Goal: Check status: Check status

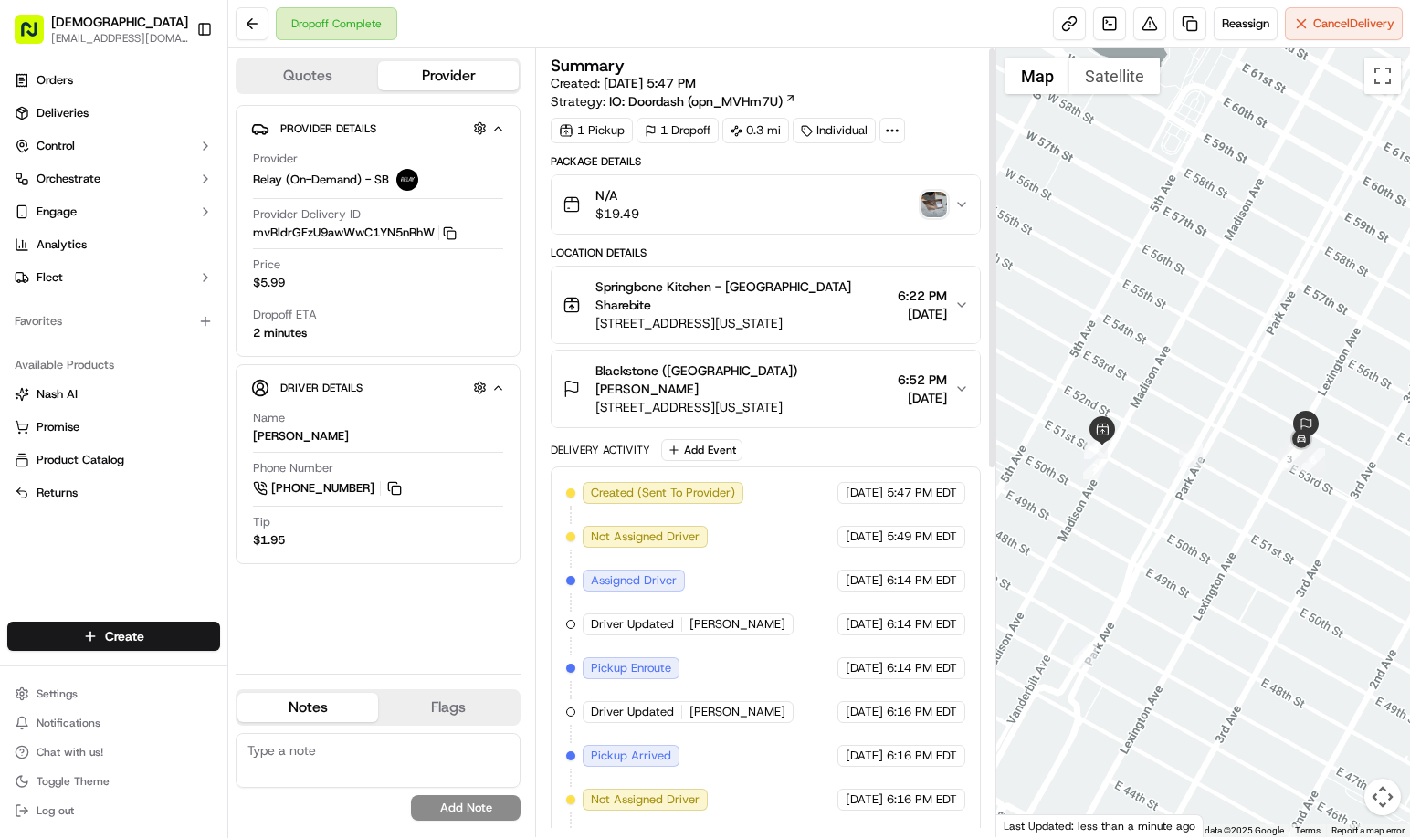
click at [937, 208] on img "button" at bounding box center [934, 205] width 26 height 26
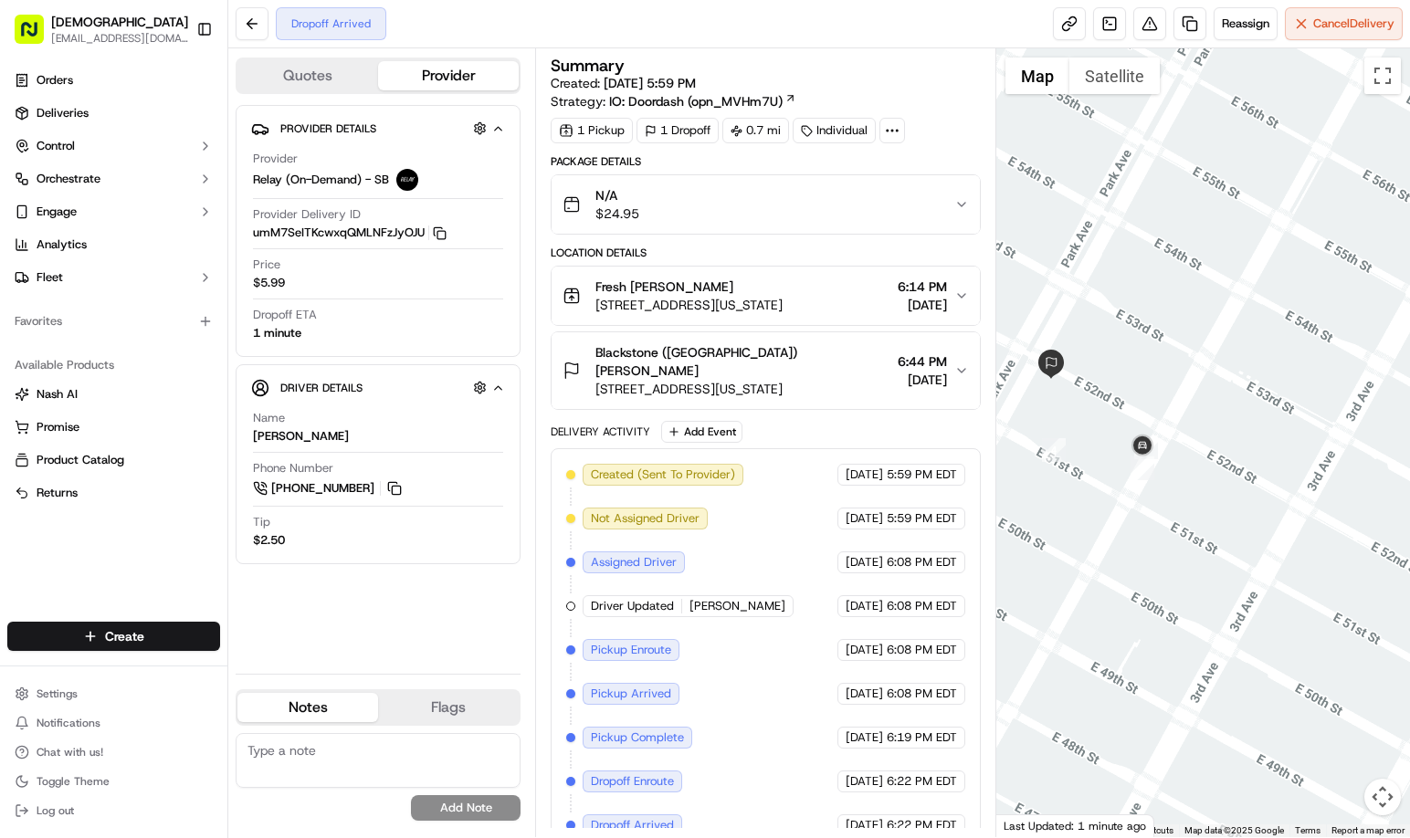
drag, startPoint x: 1179, startPoint y: 592, endPoint x: 1153, endPoint y: 561, distance: 40.2
click at [1167, 563] on div at bounding box center [1203, 442] width 414 height 789
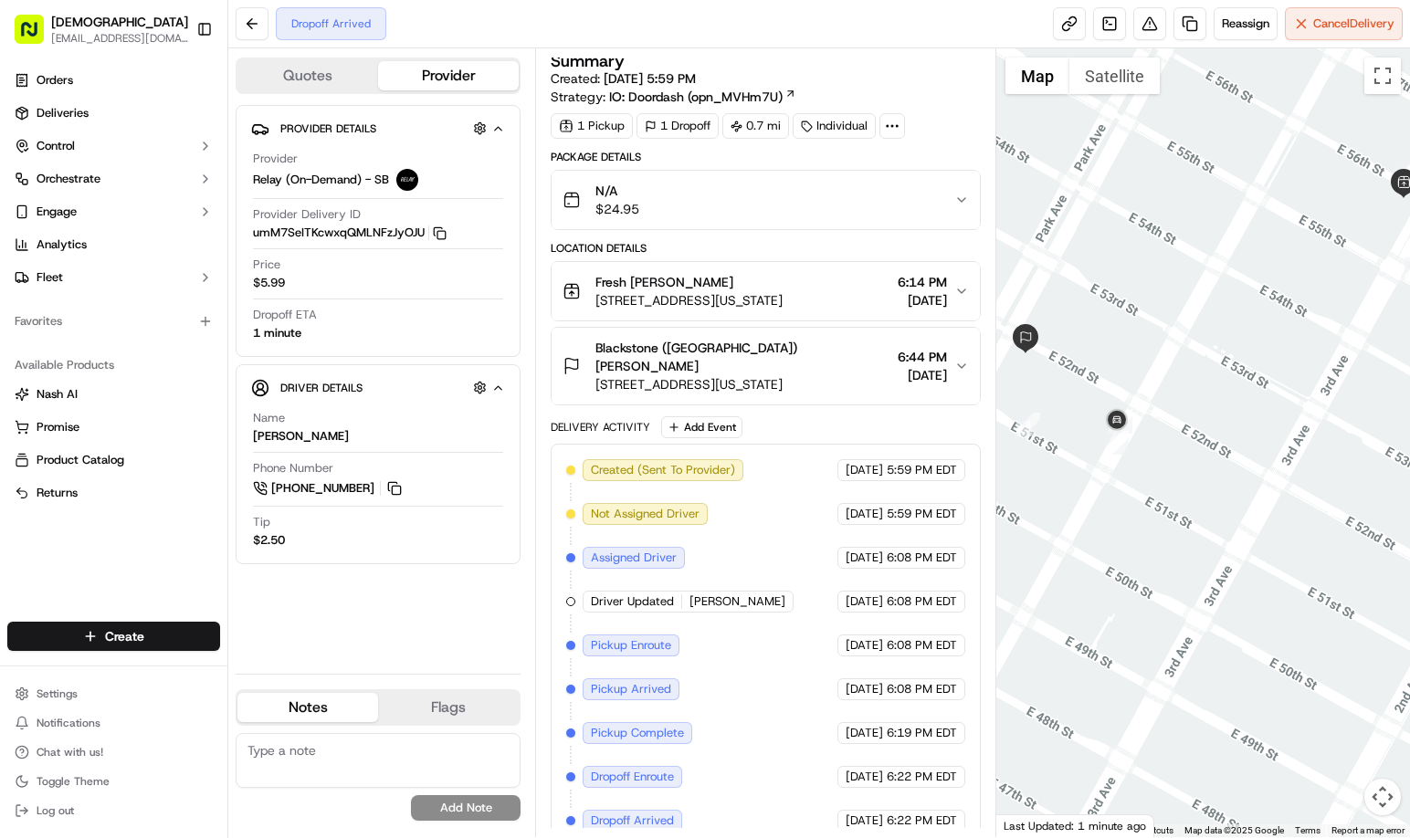
scroll to position [5, 0]
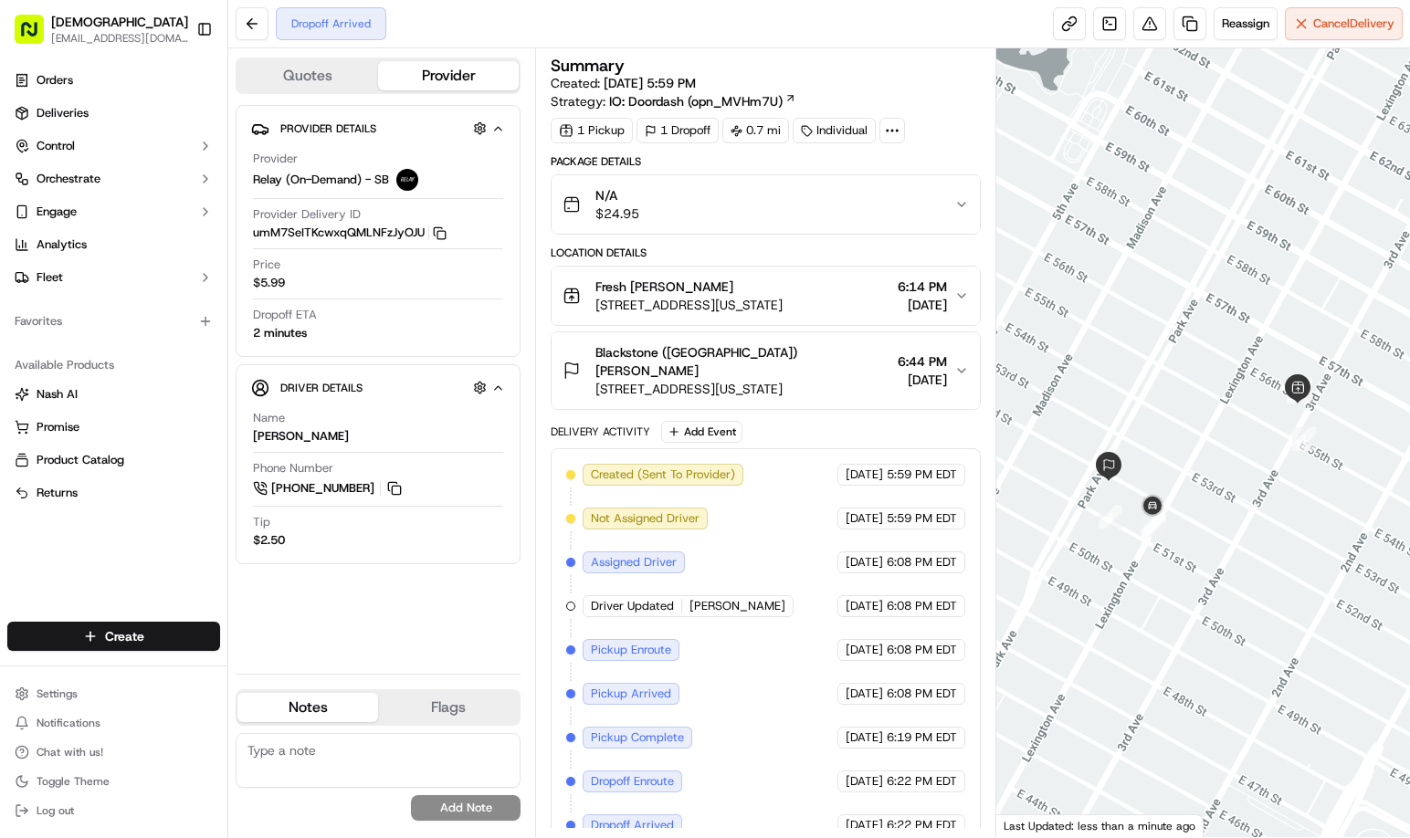
scroll to position [5, 0]
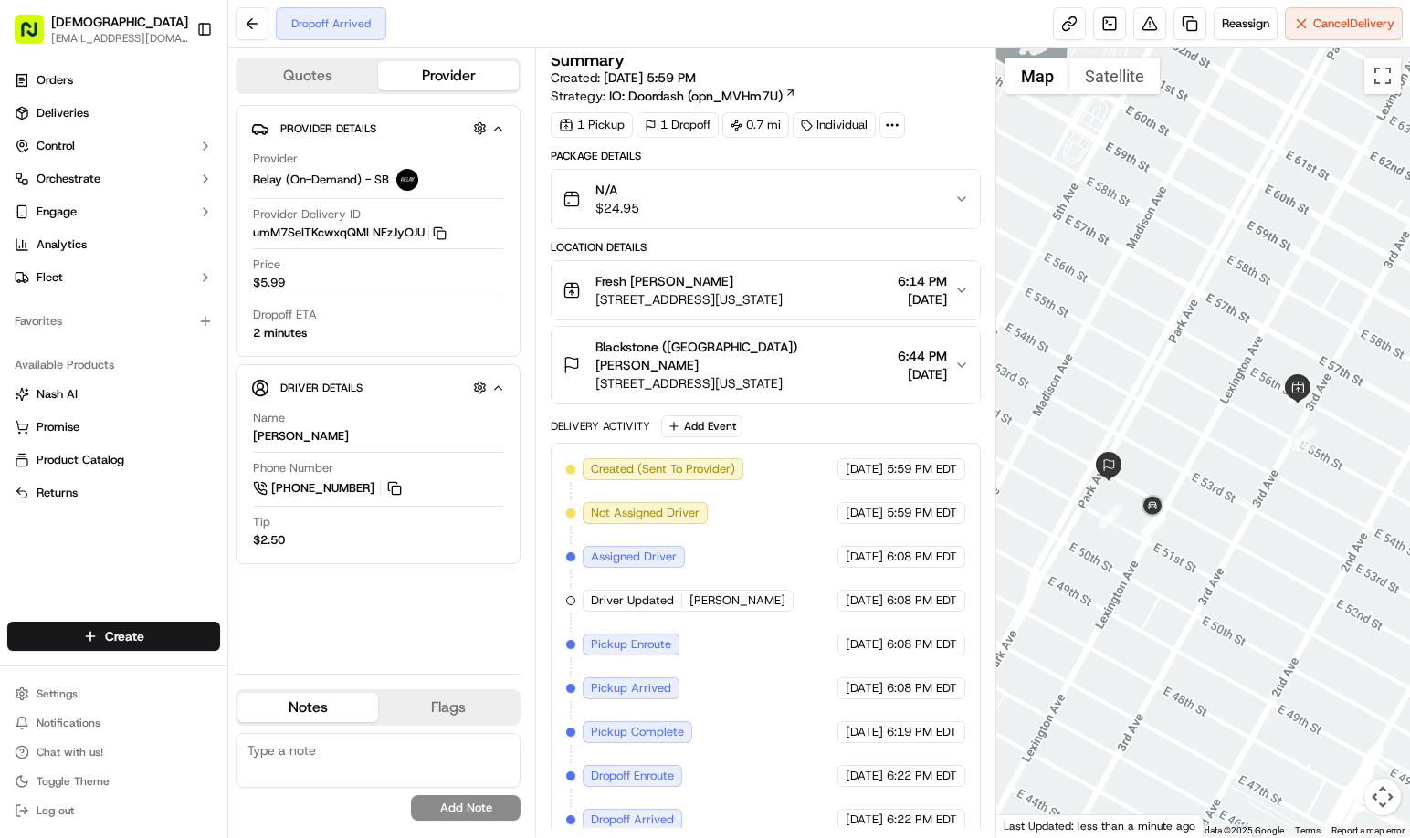
drag, startPoint x: 419, startPoint y: 612, endPoint x: 456, endPoint y: 415, distance: 200.6
click at [417, 613] on div "Provider Details Hidden ( 3 ) Provider Relay (On-Demand) - SB Provider Delivery…" at bounding box center [378, 382] width 285 height 554
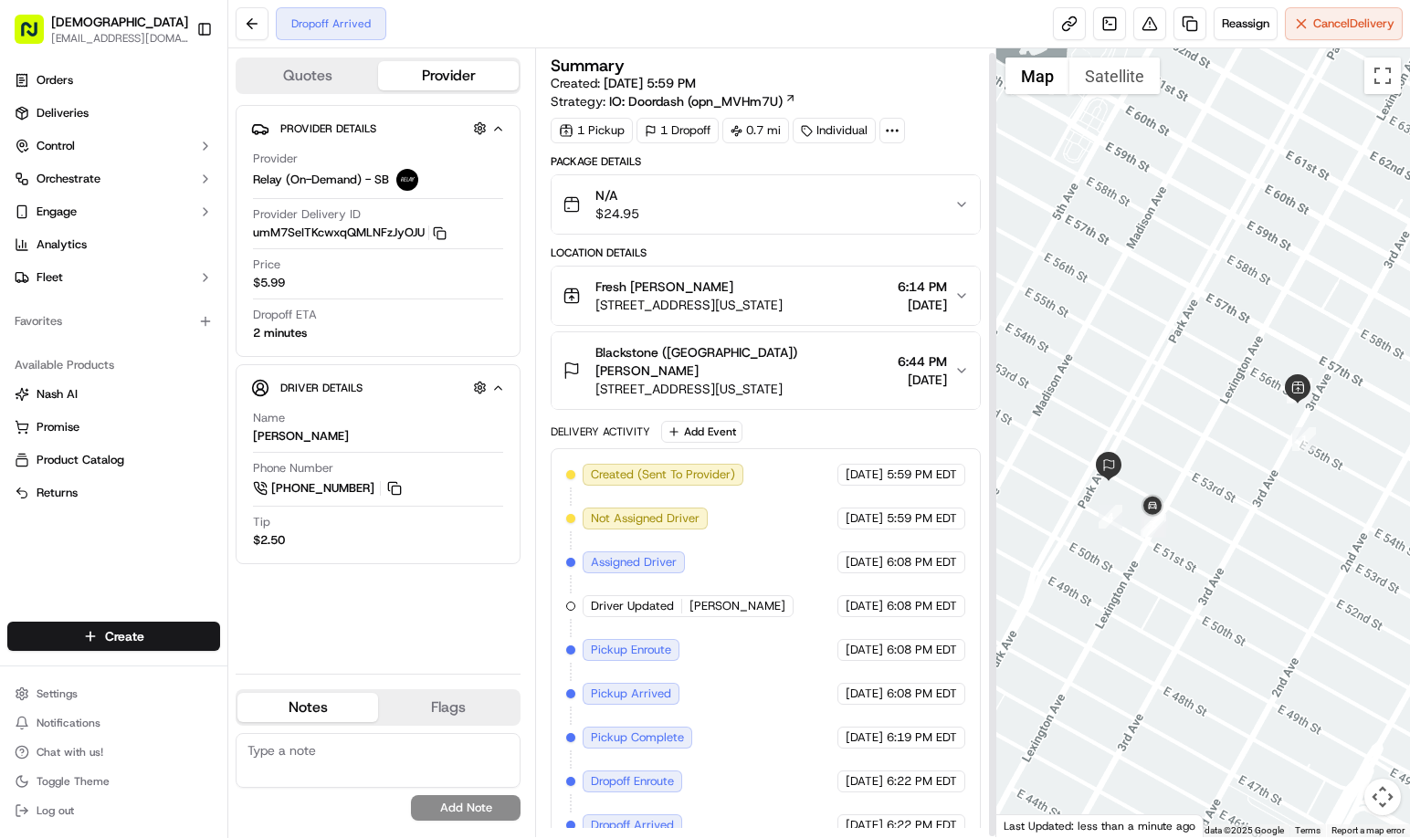
scroll to position [5, 0]
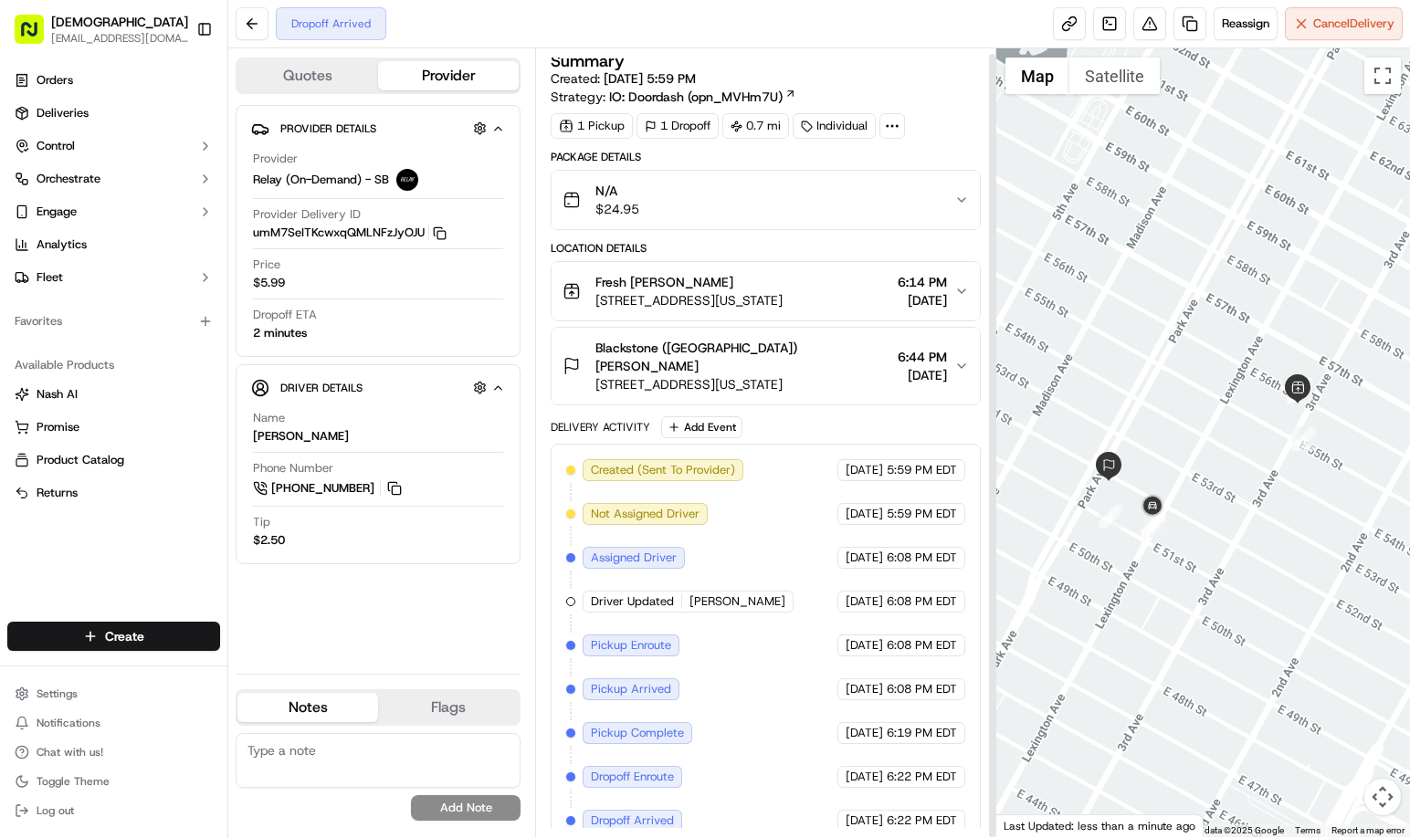
scroll to position [5, 0]
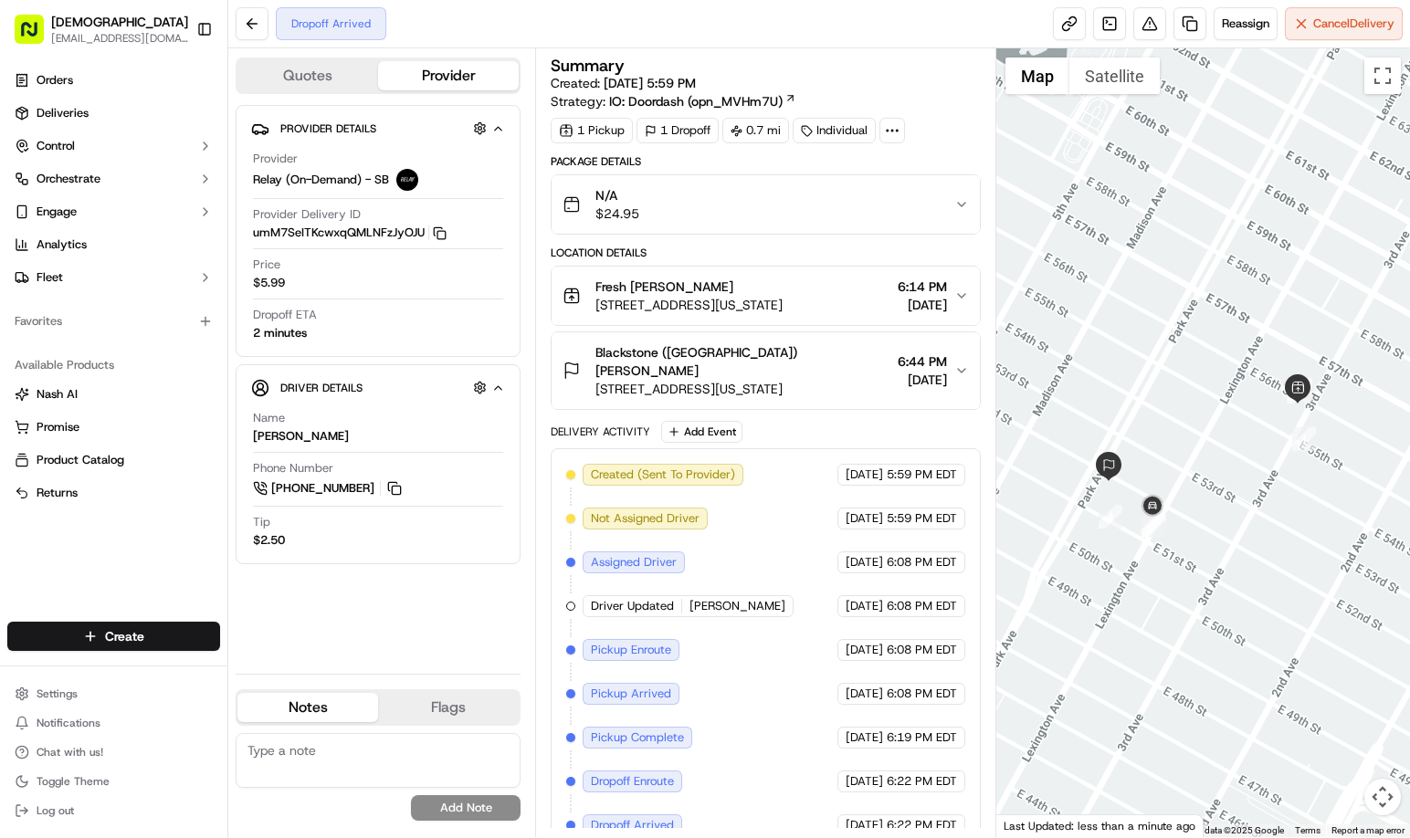
scroll to position [5, 0]
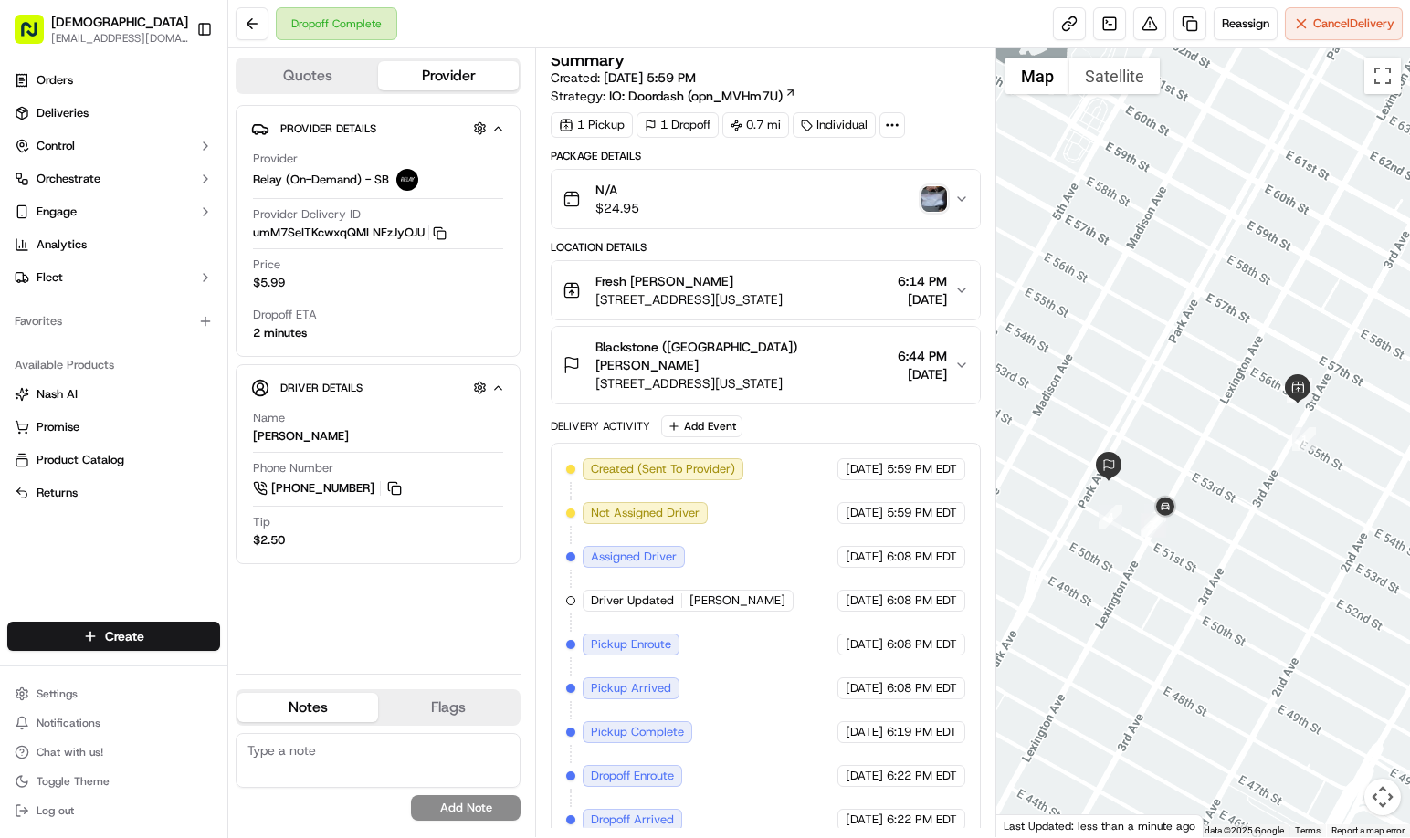
click at [926, 198] on img "button" at bounding box center [934, 199] width 26 height 26
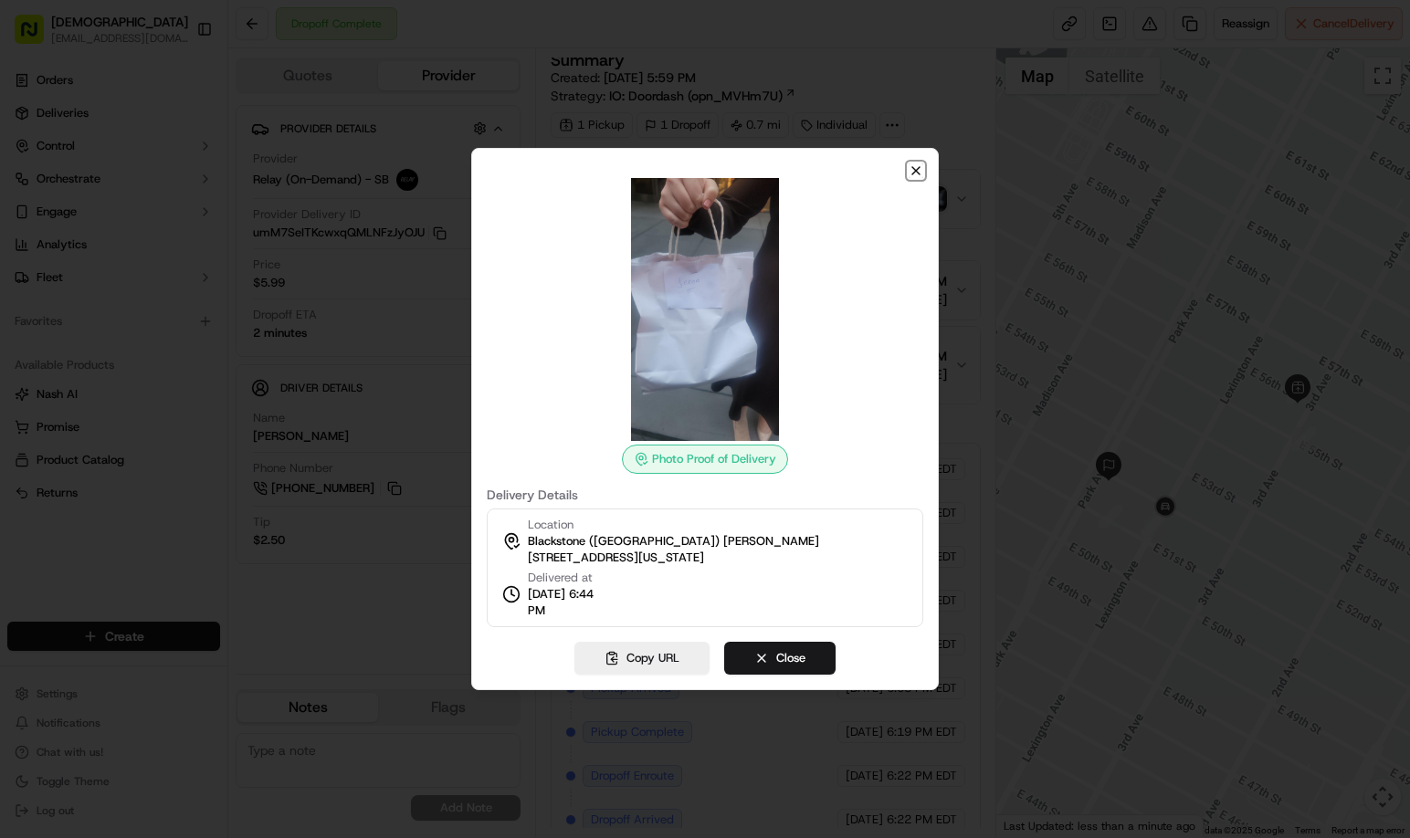
click at [921, 170] on icon "button" at bounding box center [916, 170] width 15 height 15
